Goal: Complete application form

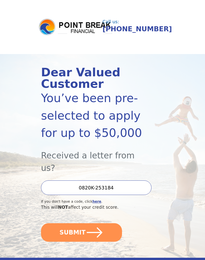
click at [87, 223] on icon "submit" at bounding box center [95, 232] width 18 height 18
click at [82, 223] on button "SUBMIT" at bounding box center [81, 232] width 81 height 19
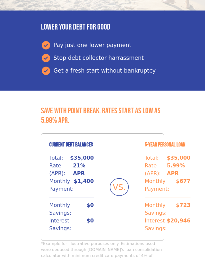
scroll to position [247, 0]
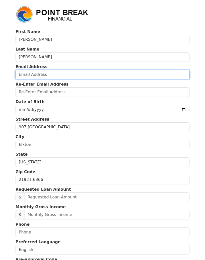
click at [43, 74] on input "email" at bounding box center [103, 75] width 174 height 10
type input "[EMAIL_ADDRESS][DOMAIN_NAME]"
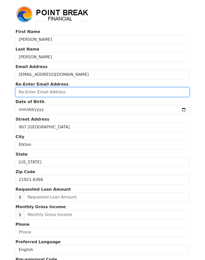
click at [51, 90] on input "email" at bounding box center [103, 92] width 174 height 10
type input "[EMAIL_ADDRESS][DOMAIN_NAME]"
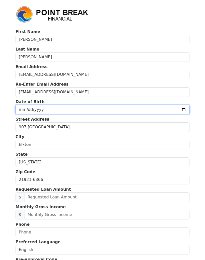
click at [50, 109] on input "date" at bounding box center [103, 110] width 174 height 10
click at [104, 110] on input "[DATE]" at bounding box center [103, 110] width 174 height 10
type input "[DATE]"
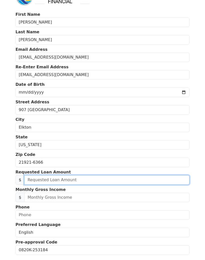
click at [53, 179] on input "text" at bounding box center [106, 180] width 165 height 10
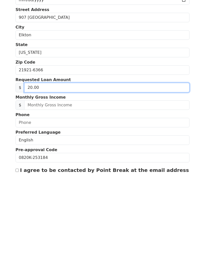
click at [45, 167] on input "20.00" at bounding box center [106, 172] width 165 height 10
click at [46, 167] on input "20.00" at bounding box center [106, 172] width 165 height 10
type input "20,000.00"
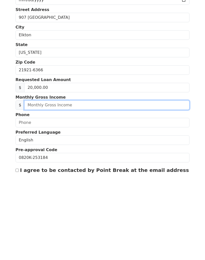
click at [51, 185] on input "text" at bounding box center [106, 190] width 165 height 10
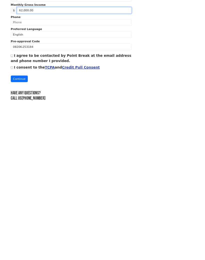
scroll to position [94, 0]
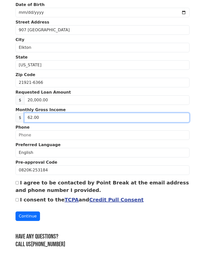
type input "6.00"
type input "5,200.00"
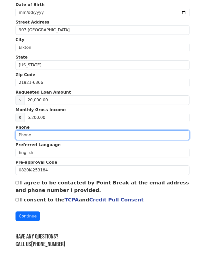
click at [33, 133] on input "text" at bounding box center [103, 136] width 174 height 10
type input "[PHONE_NUMBER]"
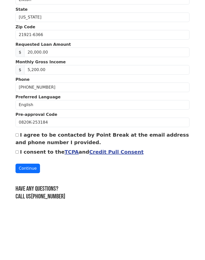
click at [19, 181] on input "I agree to be contacted by Point Break at the email address and phone number I …" at bounding box center [17, 182] width 3 height 3
checkbox input "true"
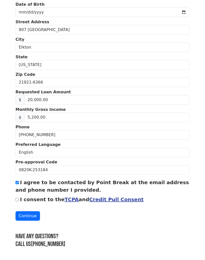
click at [19, 200] on input "I consent to the TCPA and Credit Pull Consent" at bounding box center [17, 199] width 3 height 3
checkbox input "true"
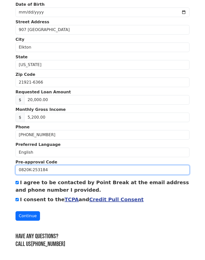
click at [98, 165] on input "0820K-253184" at bounding box center [103, 170] width 174 height 10
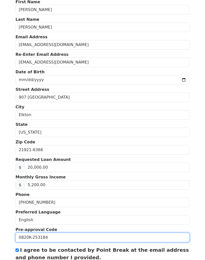
scroll to position [0, 0]
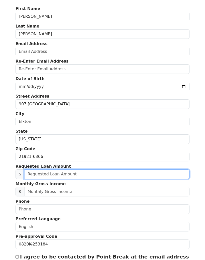
click at [67, 176] on input "text" at bounding box center [106, 175] width 165 height 10
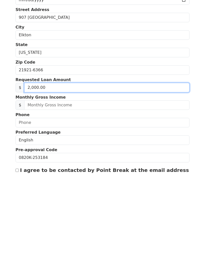
type input "20,000.00"
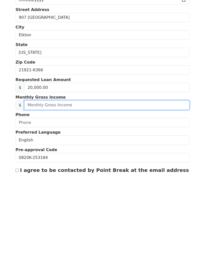
click at [75, 185] on input "text" at bounding box center [106, 190] width 165 height 10
type input "5,200.00"
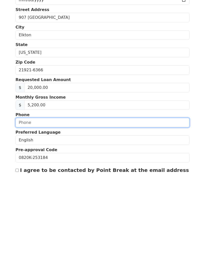
click at [40, 202] on input "text" at bounding box center [103, 207] width 174 height 10
click at [47, 202] on input "text" at bounding box center [103, 207] width 174 height 10
type input "(302) 883-9010"
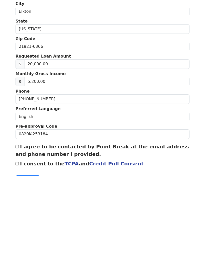
click at [19, 229] on input "I agree to be contacted by Point Break at the email address and phone number I …" at bounding box center [17, 230] width 3 height 3
checkbox input "true"
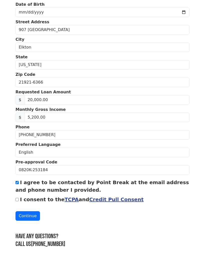
click at [29, 212] on button "Continue" at bounding box center [28, 216] width 25 height 10
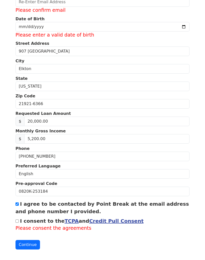
click at [108, 218] on link "Credit Pull Consent" at bounding box center [116, 221] width 54 height 6
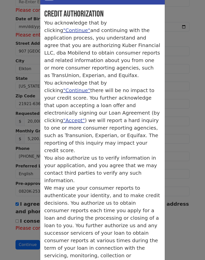
scroll to position [20, 0]
click at [179, 66] on div "× Credit Authorization Credit Authorization You acknowledge that by clicking "C…" at bounding box center [102, 130] width 205 height 260
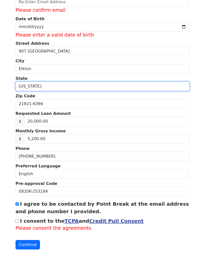
click at [145, 90] on select "Alabama Alaska Arizona Arkansas California Colorado Connecticut Delaware Distri…" at bounding box center [103, 87] width 174 height 10
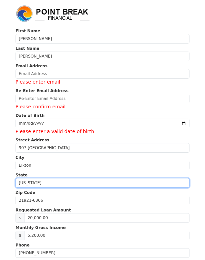
scroll to position [0, 0]
